Goal: Task Accomplishment & Management: Manage account settings

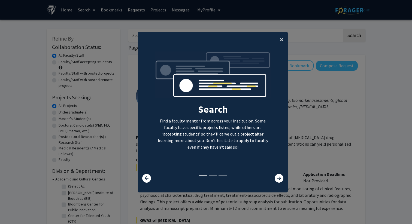
click at [282, 41] on span "×" at bounding box center [282, 39] width 4 height 8
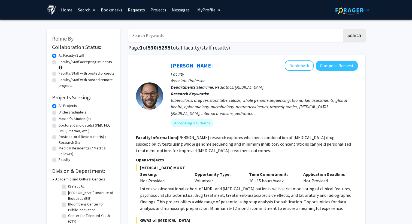
click at [82, 9] on link "Search" at bounding box center [86, 9] width 23 height 19
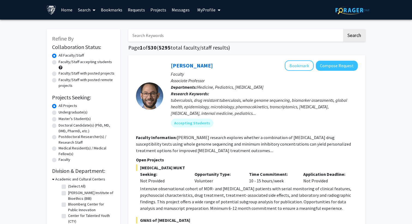
click at [211, 11] on span "My Profile" at bounding box center [206, 9] width 18 height 5
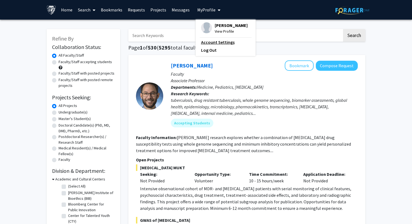
click at [214, 43] on link "Account Settings" at bounding box center [225, 42] width 49 height 7
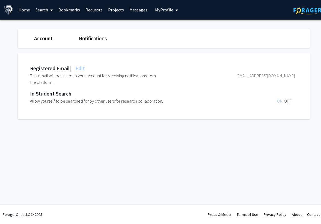
click at [47, 10] on link "Search" at bounding box center [44, 9] width 23 height 19
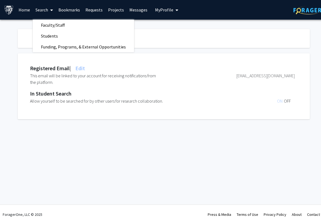
click at [217, 55] on div "Registered Email | Edit This email will be linked to your account for receiving…" at bounding box center [168, 86] width 300 height 66
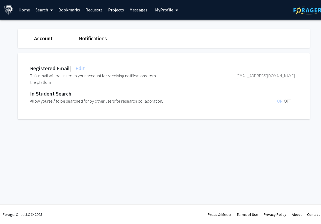
click at [161, 12] on span "My Profile" at bounding box center [164, 9] width 18 height 5
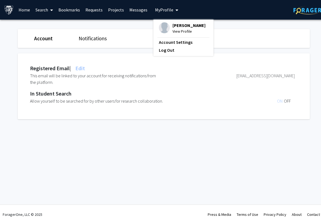
click at [77, 35] on div "Notifications" at bounding box center [96, 39] width 44 height 8
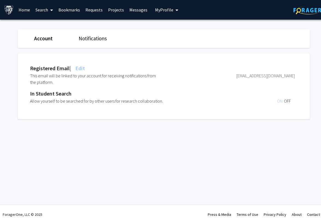
click at [87, 35] on div "Notifications" at bounding box center [96, 39] width 44 height 8
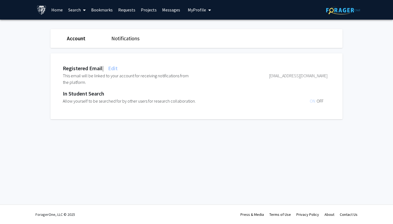
click at [349, 10] on img at bounding box center [343, 10] width 34 height 8
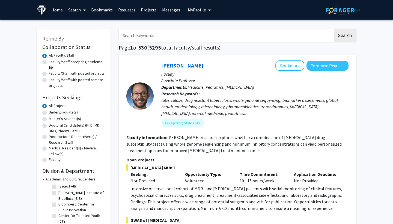
click at [67, 62] on label "Faculty/Staff accepting students" at bounding box center [75, 62] width 53 height 6
click at [52, 62] on input "Faculty/Staff accepting students" at bounding box center [51, 61] width 4 height 4
radio input "true"
click at [65, 119] on label "Master's Student(s)" at bounding box center [65, 119] width 32 height 6
click at [52, 119] on input "Master's Student(s)" at bounding box center [51, 118] width 4 height 4
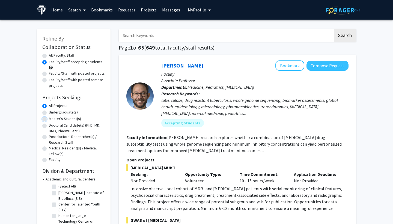
radio input "true"
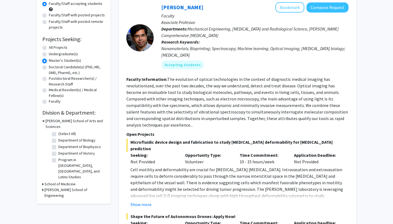
scroll to position [60, 0]
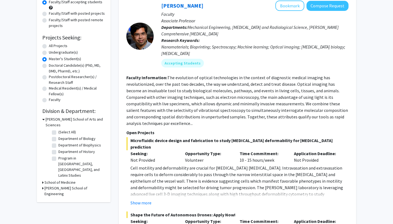
click at [81, 136] on label "Department of Biology" at bounding box center [76, 139] width 37 height 6
click at [62, 136] on input "Department of Biology" at bounding box center [60, 138] width 4 height 4
checkbox input "true"
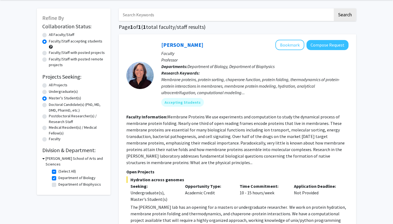
scroll to position [20, 0]
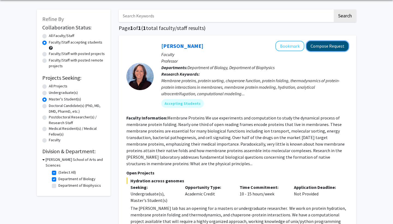
click at [333, 44] on button "Compose Request" at bounding box center [327, 46] width 42 height 10
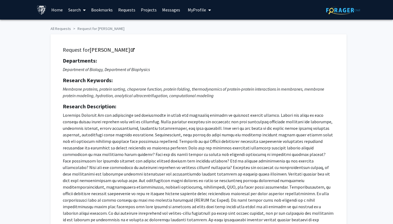
click at [192, 11] on span "My Profile" at bounding box center [197, 9] width 18 height 5
click at [150, 8] on link "Projects" at bounding box center [148, 9] width 21 height 19
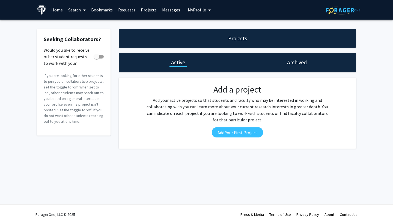
click at [120, 9] on link "Requests" at bounding box center [126, 9] width 23 height 19
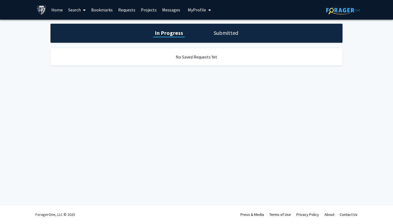
click at [139, 9] on link "Projects" at bounding box center [148, 9] width 21 height 19
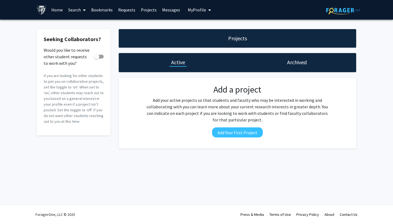
click at [101, 8] on link "Bookmarks" at bounding box center [101, 9] width 27 height 19
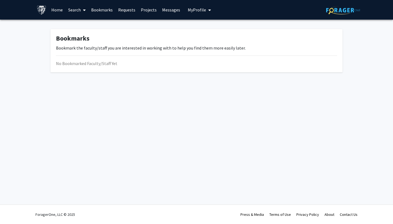
click at [73, 7] on link "Search" at bounding box center [76, 9] width 23 height 19
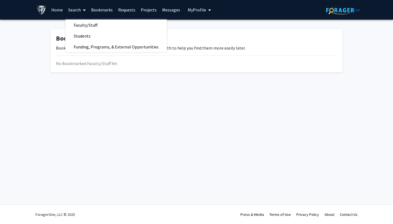
click at [54, 10] on link "Home" at bounding box center [57, 9] width 17 height 19
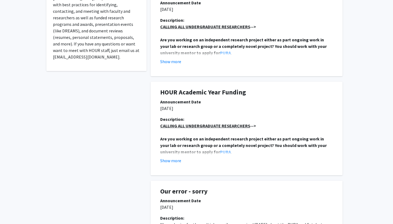
scroll to position [151, 0]
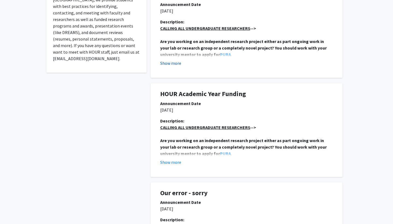
click at [175, 64] on button "Show more" at bounding box center [170, 63] width 21 height 7
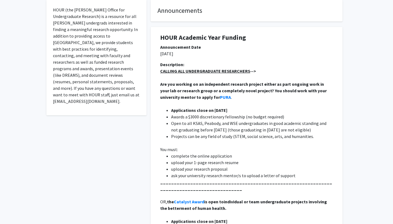
scroll to position [0, 0]
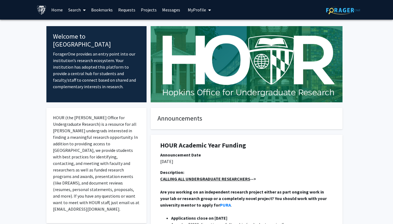
click at [103, 8] on link "Bookmarks" at bounding box center [101, 9] width 27 height 19
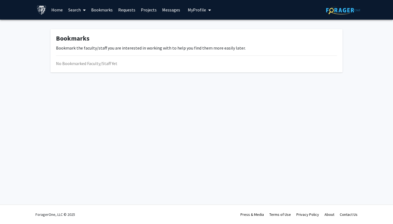
click at [71, 8] on link "Search" at bounding box center [76, 9] width 23 height 19
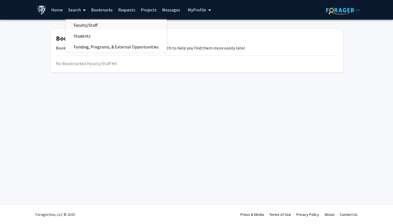
click at [90, 21] on span "Faculty/Staff" at bounding box center [85, 25] width 40 height 11
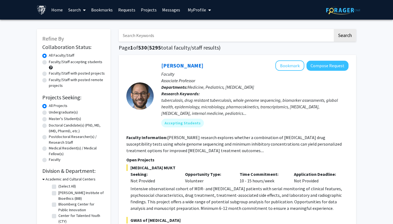
click at [63, 120] on label "Master's Student(s)" at bounding box center [65, 119] width 32 height 6
click at [52, 120] on input "Master's Student(s)" at bounding box center [51, 118] width 4 height 4
radio input "true"
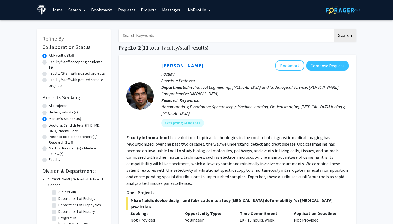
click at [65, 65] on label "Faculty/Staff accepting students" at bounding box center [75, 62] width 53 height 6
click at [52, 63] on input "Faculty/Staff accepting students" at bounding box center [51, 61] width 4 height 4
radio input "true"
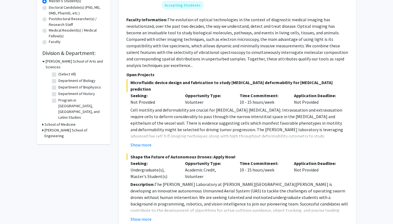
scroll to position [109, 0]
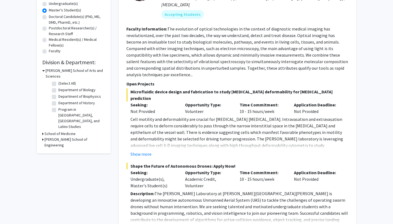
click at [81, 87] on label "Department of Biology" at bounding box center [76, 90] width 37 height 6
click at [62, 87] on input "Department of Biology" at bounding box center [60, 89] width 4 height 4
checkbox input "true"
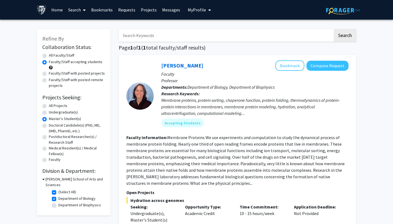
click at [58, 196] on label "Department of Biology" at bounding box center [76, 199] width 37 height 6
click at [58, 196] on input "Department of Biology" at bounding box center [60, 198] width 4 height 4
checkbox input "false"
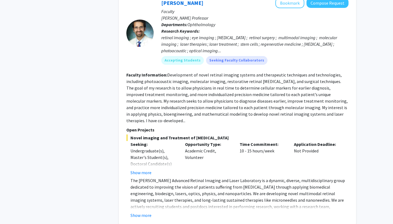
scroll to position [2451, 0]
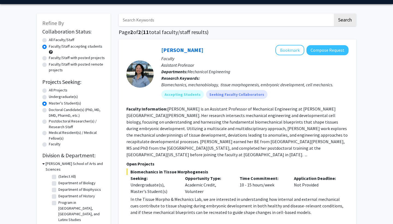
scroll to position [88, 0]
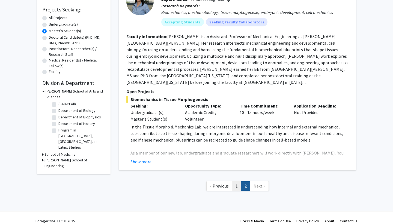
click at [237, 182] on link "1" at bounding box center [236, 187] width 9 height 10
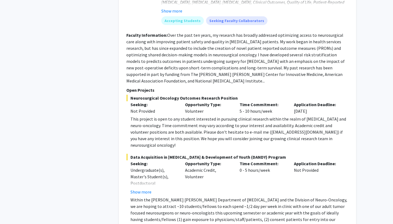
scroll to position [635, 0]
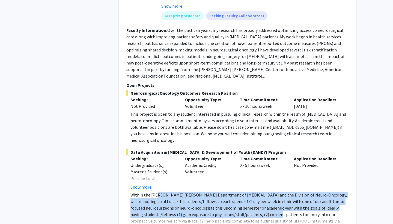
drag, startPoint x: 156, startPoint y: 172, endPoint x: 226, endPoint y: 188, distance: 72.0
click at [226, 192] on p "Within the [PERSON_NAME] [PERSON_NAME] Department of [MEDICAL_DATA] and the Div…" at bounding box center [239, 215] width 218 height 46
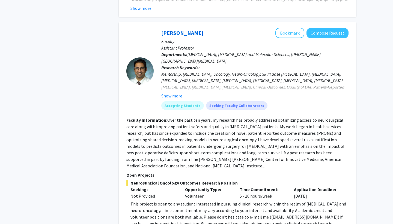
scroll to position [450, 0]
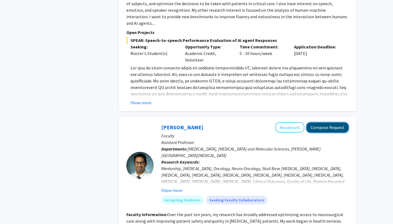
click at [317, 123] on button "Compose Request" at bounding box center [327, 128] width 42 height 10
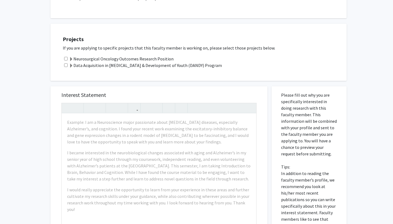
scroll to position [175, 0]
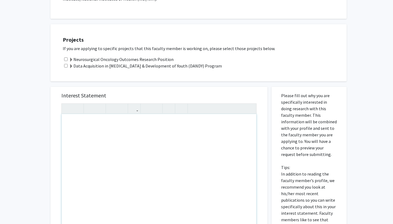
click at [178, 140] on div "Note to users with screen readers: Please press Alt+0 or Option+0 to deactivate…" at bounding box center [159, 176] width 194 height 125
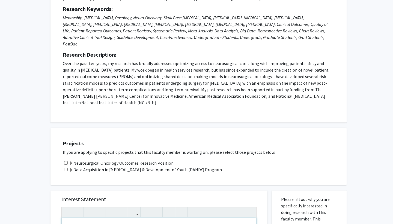
scroll to position [74, 0]
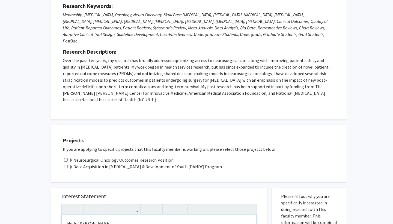
type textarea "<p>Hello [PERSON_NAME],&nbsp;</p><p>I am&nbsp;</p>"
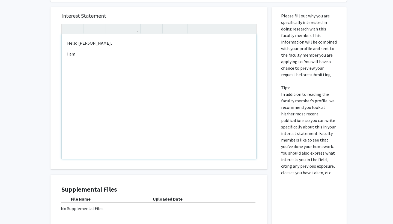
scroll to position [294, 0]
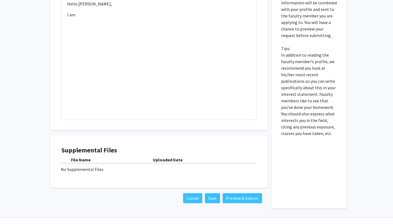
drag, startPoint x: 171, startPoint y: 147, endPoint x: 171, endPoint y: 151, distance: 3.5
click at [171, 157] on b "Uploaded Date" at bounding box center [168, 159] width 30 height 5
click at [198, 194] on button "Cancel" at bounding box center [192, 199] width 19 height 10
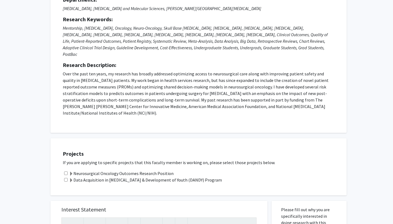
scroll to position [0, 0]
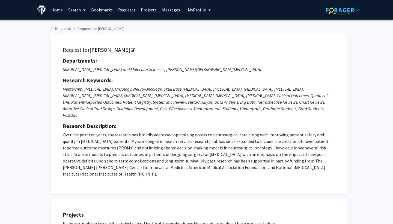
click at [186, 9] on button "My Profile" at bounding box center [199, 10] width 26 height 20
click at [213, 21] on div "[PERSON_NAME] View Profile Account Settings Log Out" at bounding box center [216, 38] width 60 height 37
click at [212, 31] on span "View Profile" at bounding box center [221, 31] width 33 height 6
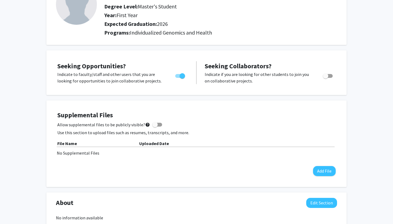
scroll to position [53, 0]
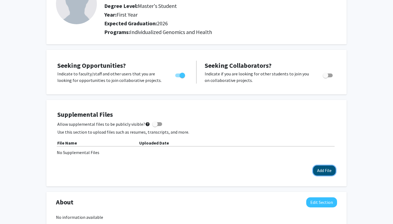
click at [331, 173] on button "Add File" at bounding box center [324, 171] width 23 height 10
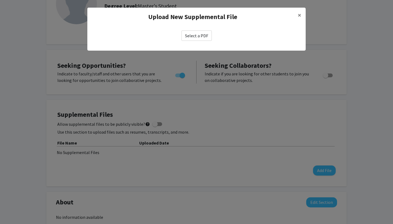
click at [207, 34] on label "Select a PDF" at bounding box center [196, 36] width 30 height 10
click at [0, 0] on input "Select a PDF" at bounding box center [0, 0] width 0 height 0
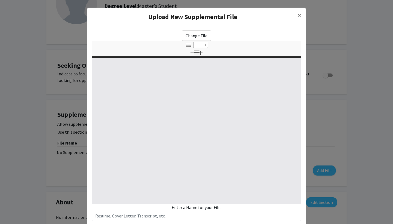
select select "custom"
type input "0"
select select "custom"
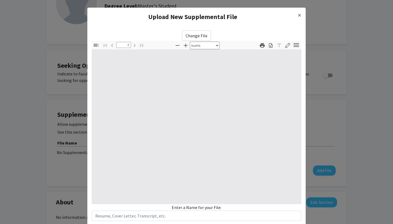
type input "1"
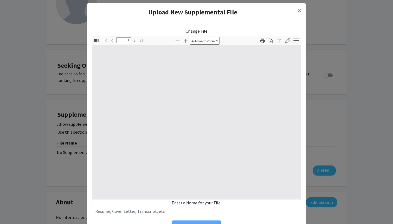
select select "auto"
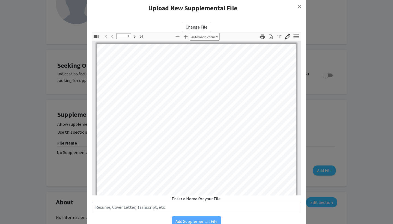
scroll to position [34, 0]
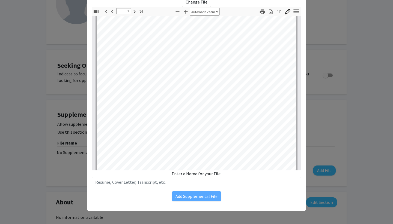
type input "4"
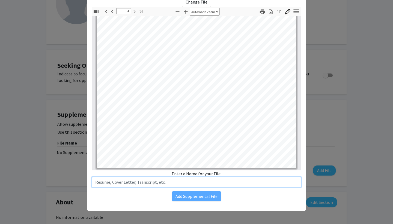
click at [188, 186] on input "text" at bounding box center [196, 182] width 209 height 10
type input "CV"
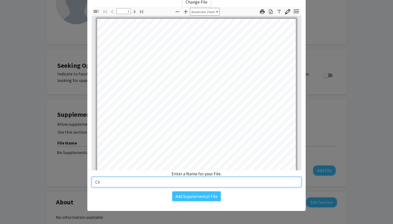
scroll to position [0, 0]
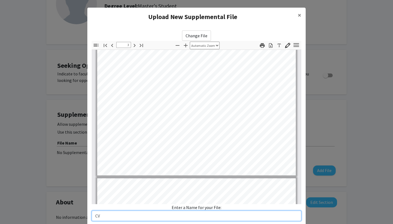
type input "4"
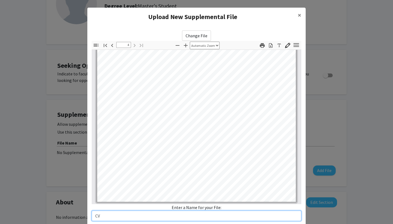
scroll to position [34, 0]
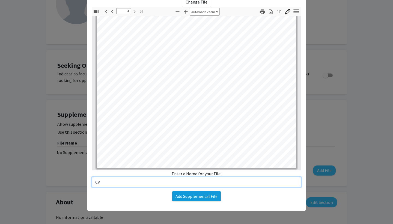
type input "CV"
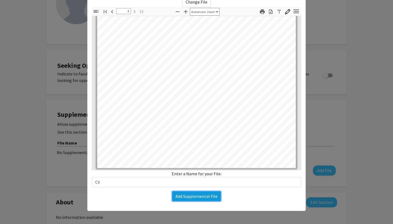
click at [206, 198] on button "Add Supplemental File" at bounding box center [196, 197] width 49 height 10
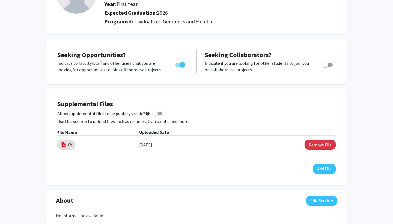
scroll to position [19, 0]
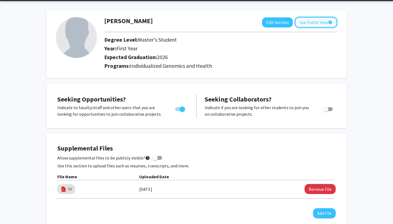
click at [302, 23] on button "See Public View help" at bounding box center [316, 22] width 42 height 10
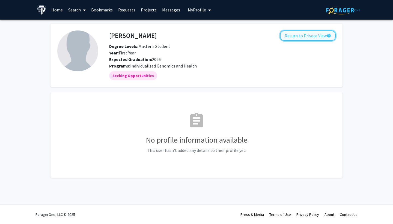
click at [304, 34] on button "Return to Private View help" at bounding box center [308, 36] width 56 height 10
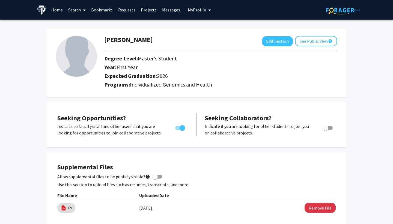
click at [83, 52] on img at bounding box center [76, 56] width 41 height 41
click at [279, 44] on button "Edit Section" at bounding box center [277, 41] width 31 height 10
select select "first_year"
select select "2026"
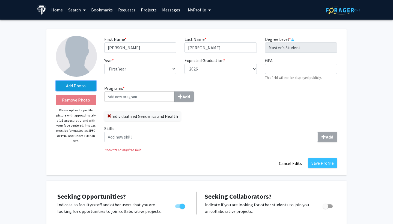
click at [78, 85] on label "Add Photo" at bounding box center [76, 86] width 40 height 10
click at [0, 0] on input "Add Photo" at bounding box center [0, 0] width 0 height 0
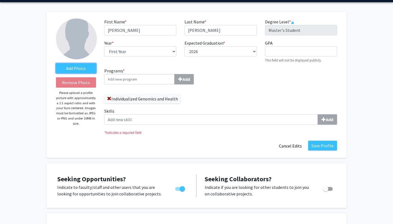
scroll to position [2, 0]
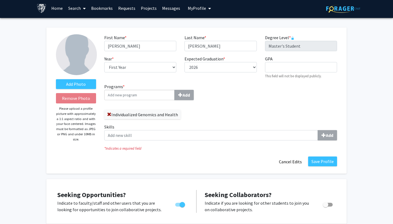
click at [244, 129] on label "Skills Add" at bounding box center [220, 132] width 233 height 17
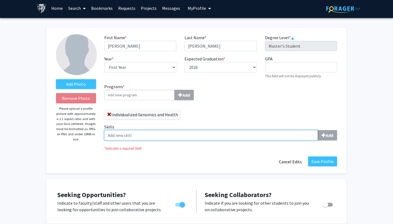
click at [244, 130] on input "Skills Add" at bounding box center [210, 135] width 213 height 10
click at [299, 138] on input "Skills Add" at bounding box center [210, 135] width 213 height 10
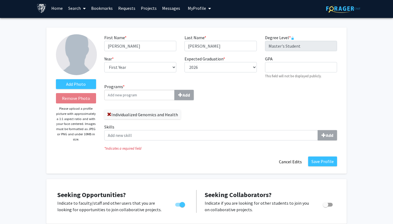
click at [173, 96] on input "Programs * Add" at bounding box center [139, 95] width 70 height 10
click at [153, 95] on input "Programs * Add" at bounding box center [139, 95] width 70 height 10
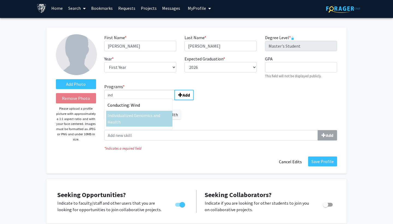
click at [158, 120] on div "Ind ividualized Genomics and Health" at bounding box center [139, 118] width 64 height 13
click at [158, 100] on input "ind" at bounding box center [139, 95] width 70 height 10
type input "Individualized Genomics and Health"
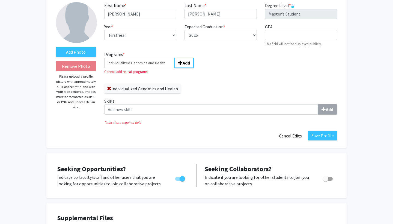
scroll to position [35, 0]
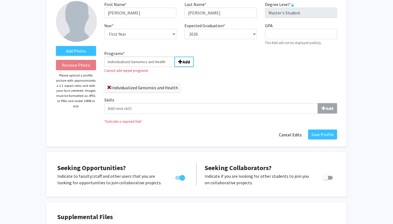
click at [193, 101] on label "Skills Add" at bounding box center [220, 105] width 233 height 17
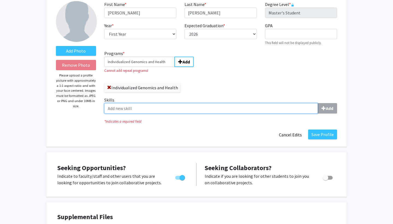
click at [193, 103] on input "Skills Add" at bounding box center [210, 108] width 213 height 10
click at [193, 109] on input "Skills Add" at bounding box center [210, 108] width 213 height 10
type input "d"
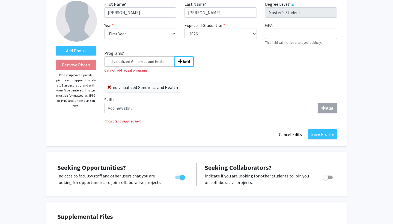
click at [319, 140] on div "Add Photo Remove Photo Please upload a profile picture with approximately a 1:1…" at bounding box center [196, 70] width 300 height 153
click at [321, 136] on button "Save Profile" at bounding box center [322, 135] width 29 height 10
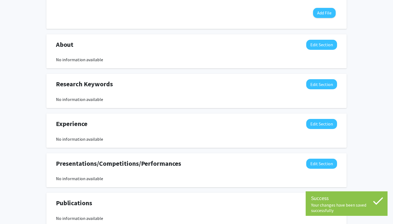
scroll to position [222, 0]
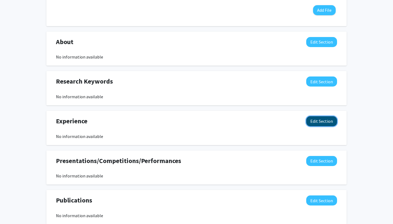
click at [322, 118] on button "Edit Section" at bounding box center [321, 121] width 31 height 10
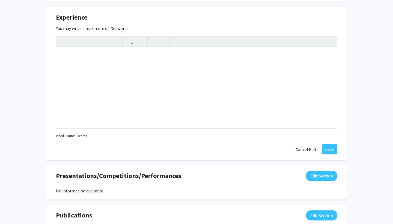
scroll to position [245, 0]
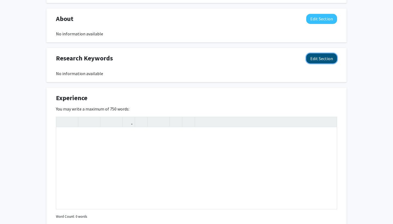
click at [321, 60] on button "Edit Section" at bounding box center [321, 58] width 31 height 10
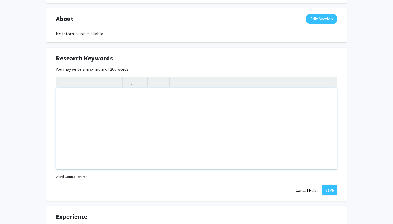
click at [278, 101] on div "Note to users with screen readers: Please deactivate our accessibility plugin f…" at bounding box center [196, 129] width 280 height 82
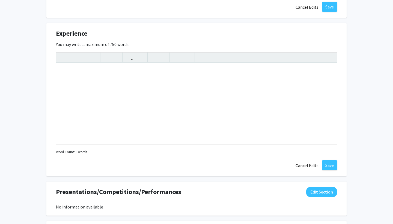
scroll to position [398, 0]
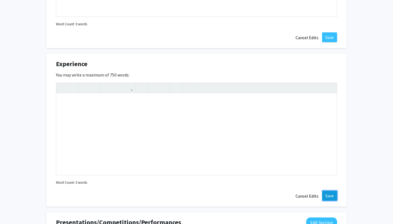
click at [327, 195] on button "Save" at bounding box center [329, 196] width 15 height 10
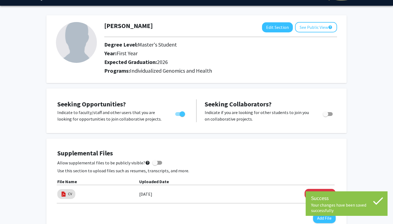
scroll to position [0, 0]
